Goal: Task Accomplishment & Management: Manage account settings

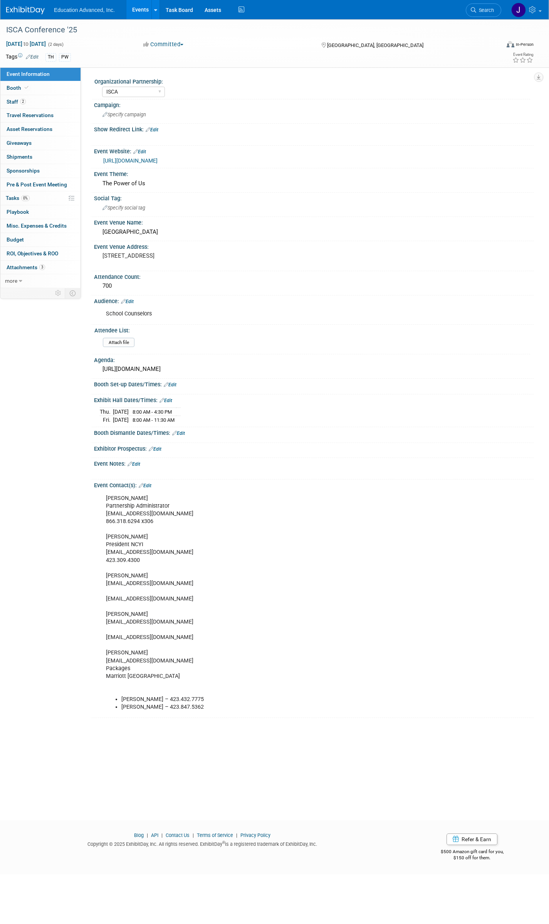
select select "ISCA"
click at [14, 87] on span "Booth" at bounding box center [18, 88] width 23 height 6
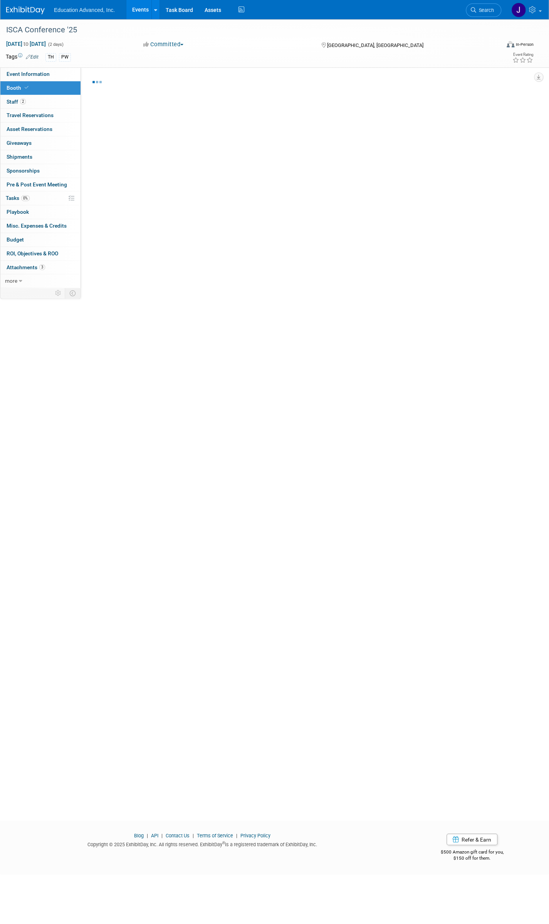
select select "Education Advanced, Inc."
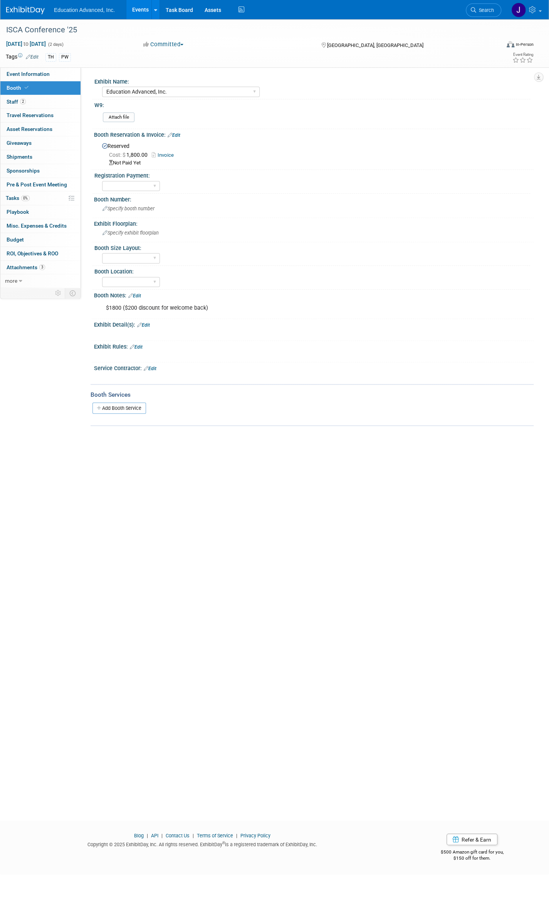
click at [169, 155] on link "Invoice" at bounding box center [165, 155] width 26 height 6
click at [43, 27] on div "ISCA Conference '25" at bounding box center [245, 30] width 485 height 14
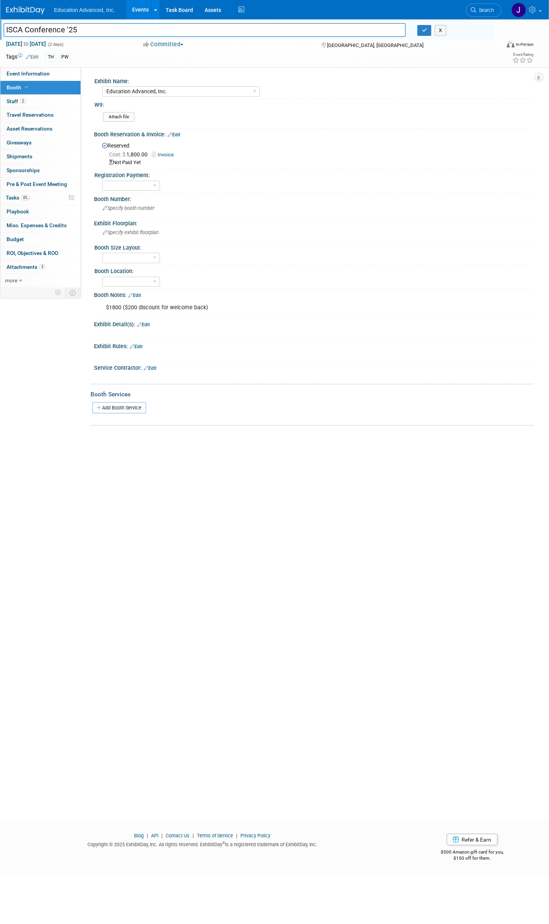
click at [44, 30] on input "ISCA Conference '25" at bounding box center [204, 29] width 402 height 13
drag, startPoint x: 9, startPoint y: 28, endPoint x: 117, endPoint y: 25, distance: 107.9
click at [9, 28] on input "ISCA Conference '25" at bounding box center [204, 29] width 402 height 13
type input "INSCA Conference '25"
click at [422, 32] on icon "button" at bounding box center [423, 30] width 5 height 5
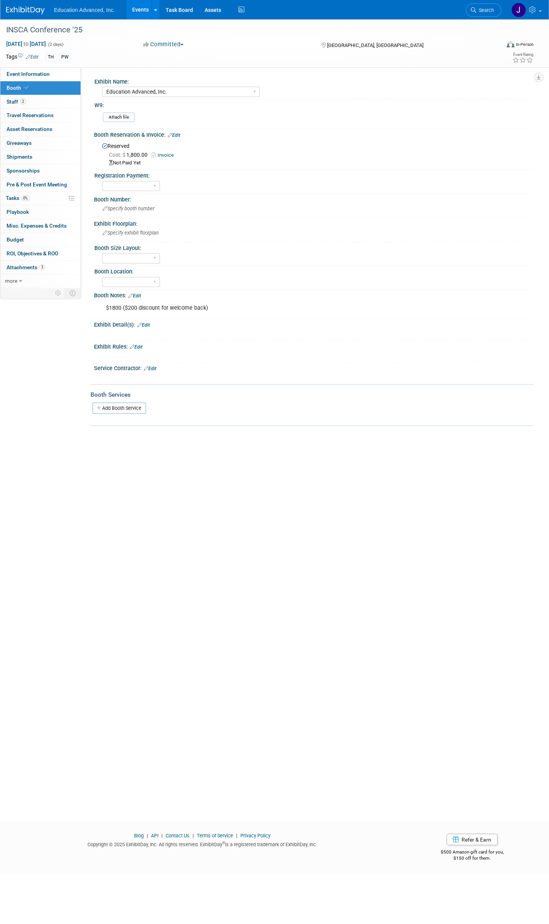
click at [137, 10] on link "Events" at bounding box center [140, 9] width 28 height 19
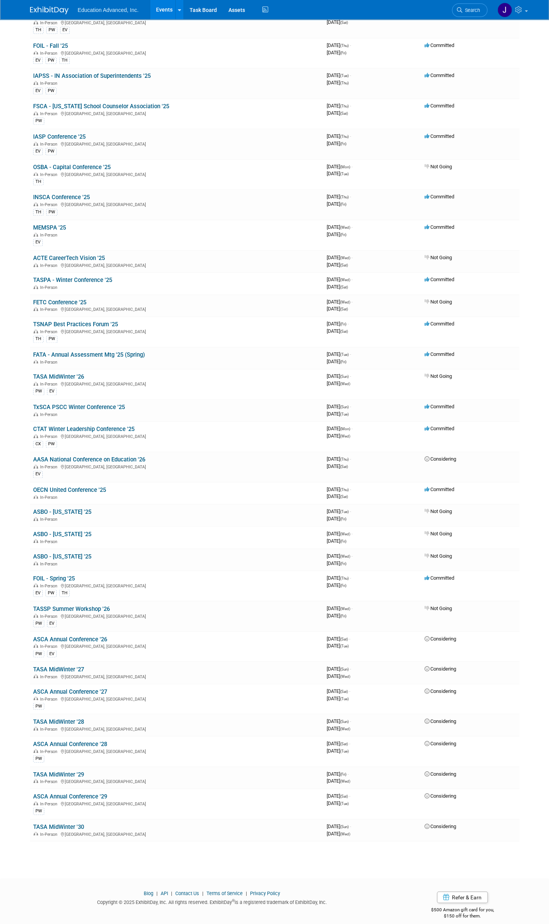
scroll to position [303, 0]
click at [60, 193] on link "INSCA Conference '25" at bounding box center [61, 196] width 57 height 7
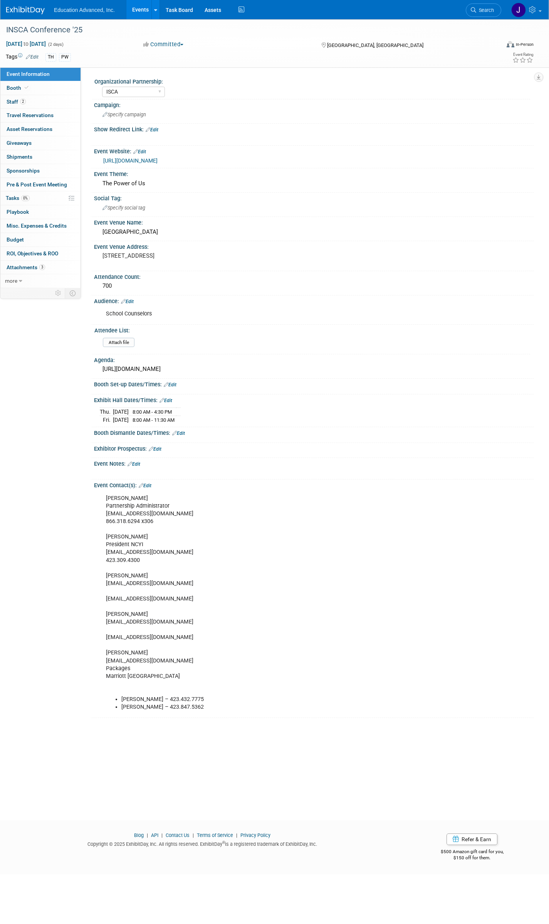
select select "ISCA"
